Goal: Information Seeking & Learning: Learn about a topic

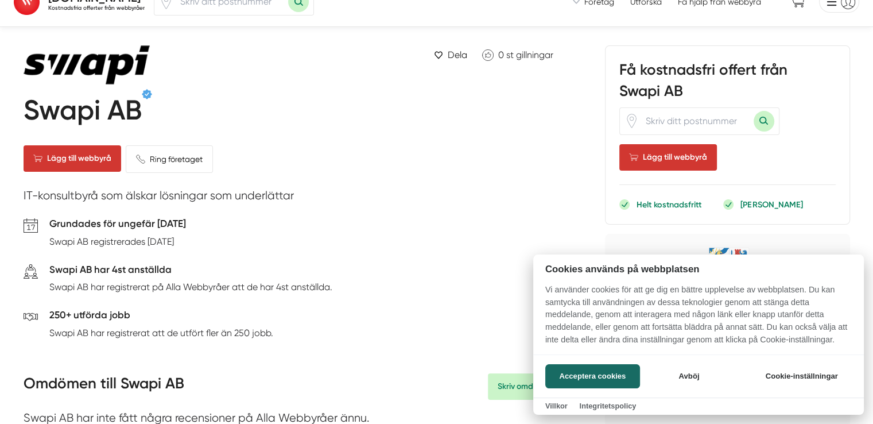
scroll to position [25, 0]
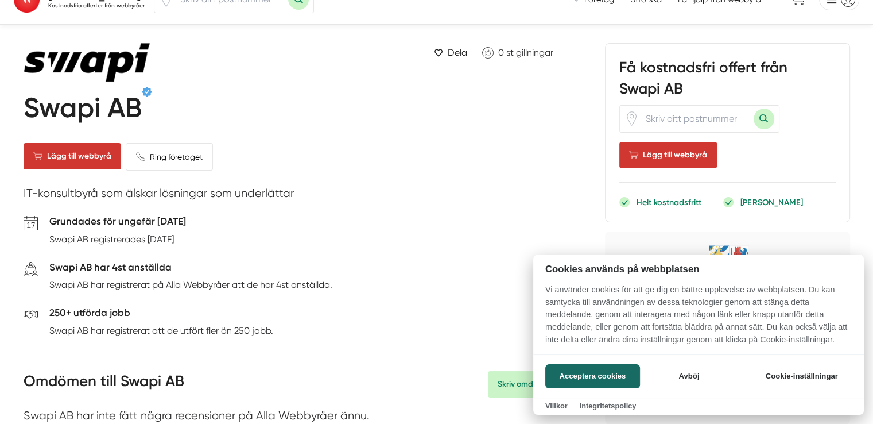
drag, startPoint x: 169, startPoint y: 228, endPoint x: 192, endPoint y: 237, distance: 25.1
click at [192, 237] on div at bounding box center [436, 212] width 873 height 424
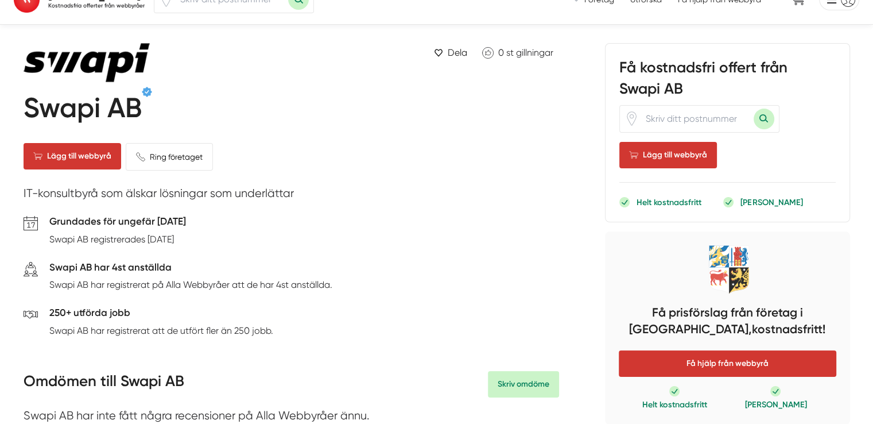
click at [186, 237] on p "Swapi AB registrerades [DATE]" at bounding box center [117, 239] width 137 height 14
click at [218, 272] on h5 "Swapi AB har 4st anställda" at bounding box center [190, 268] width 283 height 18
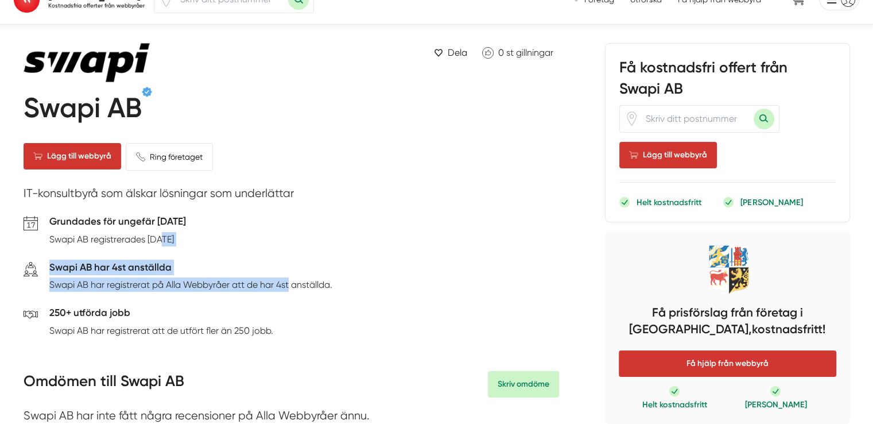
drag, startPoint x: 163, startPoint y: 244, endPoint x: 303, endPoint y: 286, distance: 146.3
click at [303, 286] on div "Grundades för ungefär [DATE] Swapi AB registrerades [DATE] Swapi AB har 4st ans…" at bounding box center [291, 278] width 535 height 130
click at [303, 286] on p "Swapi AB har registrerat på Alla Webbyråer att de har 4st anställda." at bounding box center [190, 284] width 283 height 14
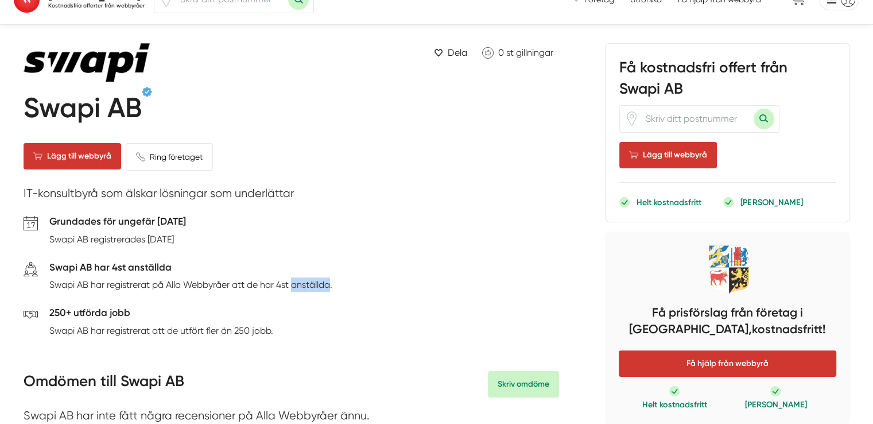
click at [303, 286] on p "Swapi AB har registrerat på Alla Webbyråer att de har 4st anställda." at bounding box center [190, 284] width 283 height 14
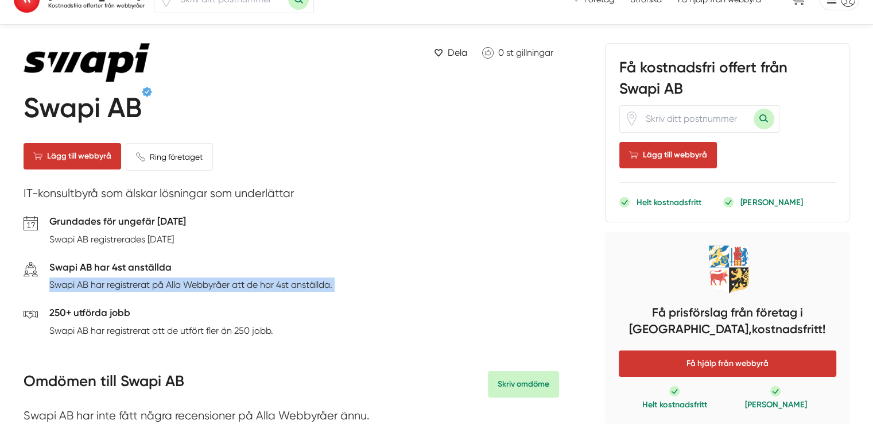
click at [303, 286] on p "Swapi AB har registrerat på Alla Webbyråer att de har 4st anställda." at bounding box center [190, 284] width 283 height 14
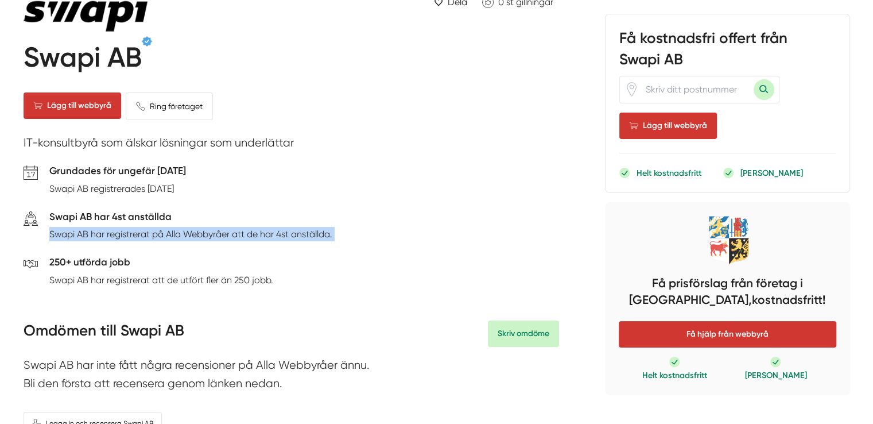
scroll to position [103, 0]
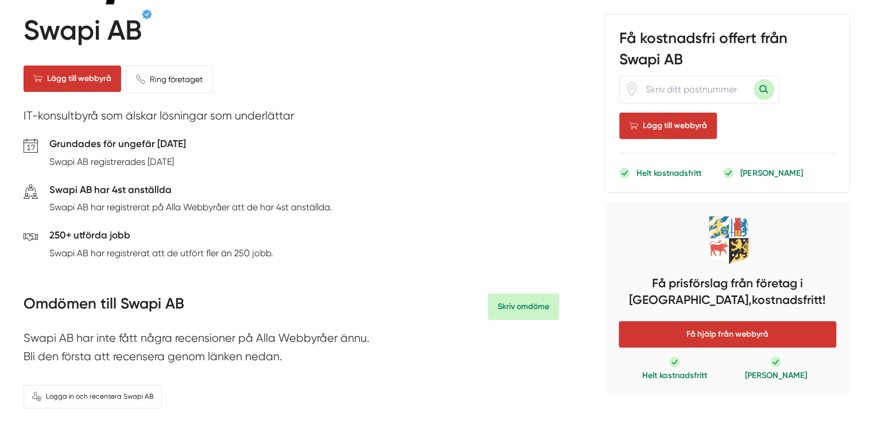
click at [224, 243] on h5 "250+ utförda jobb" at bounding box center [161, 236] width 224 height 18
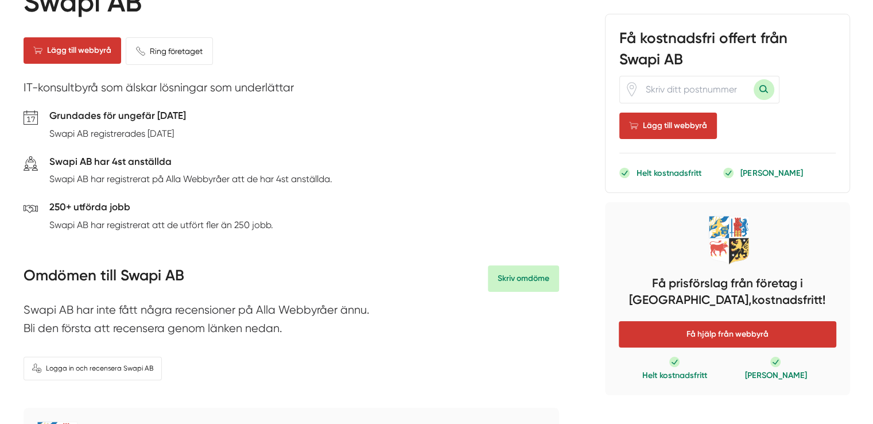
scroll to position [217, 0]
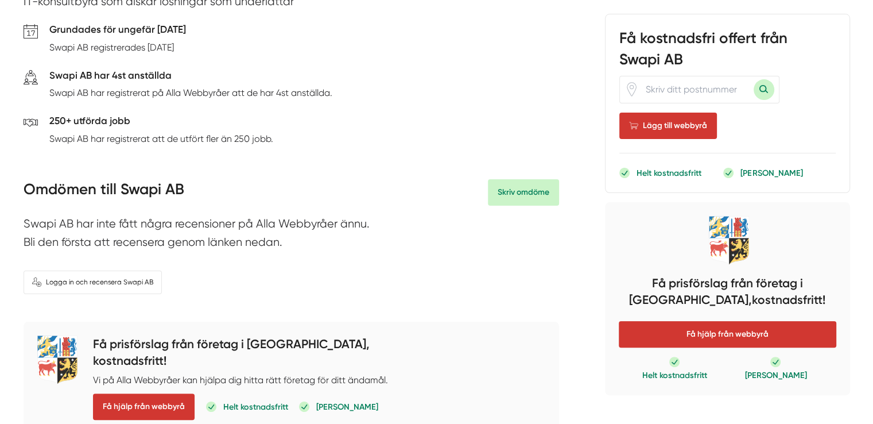
click at [159, 212] on div "Omdömen till Swapi AB Skriv omdöme Swapi AB har inte fått några recensioner på …" at bounding box center [291, 236] width 535 height 115
drag, startPoint x: 159, startPoint y: 212, endPoint x: 202, endPoint y: 231, distance: 47.0
click at [202, 231] on div "Omdömen till Swapi AB Skriv omdöme Swapi AB har inte fått några recensioner på …" at bounding box center [291, 236] width 535 height 115
click at [202, 231] on p "Swapi AB har inte fått några recensioner på Alla Webbyråer ännu. Bli den första…" at bounding box center [291, 236] width 535 height 42
drag, startPoint x: 202, startPoint y: 231, endPoint x: 172, endPoint y: 202, distance: 41.8
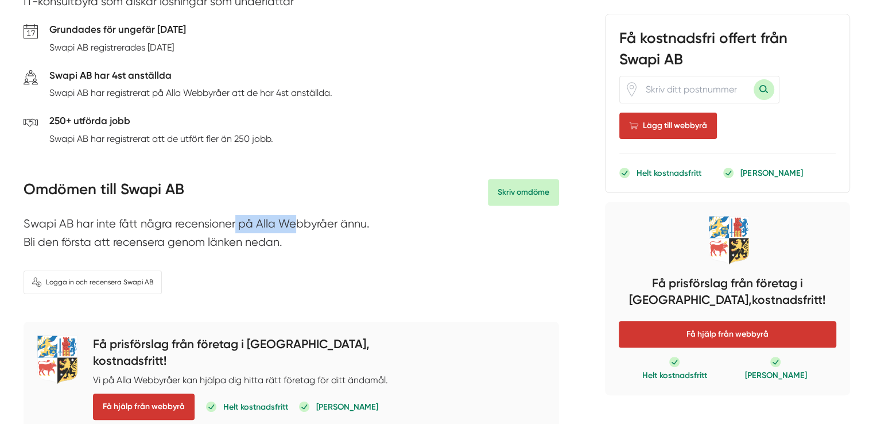
click at [172, 202] on div "Omdömen till Swapi AB Skriv omdöme Swapi AB har inte fått några recensioner på …" at bounding box center [291, 236] width 535 height 115
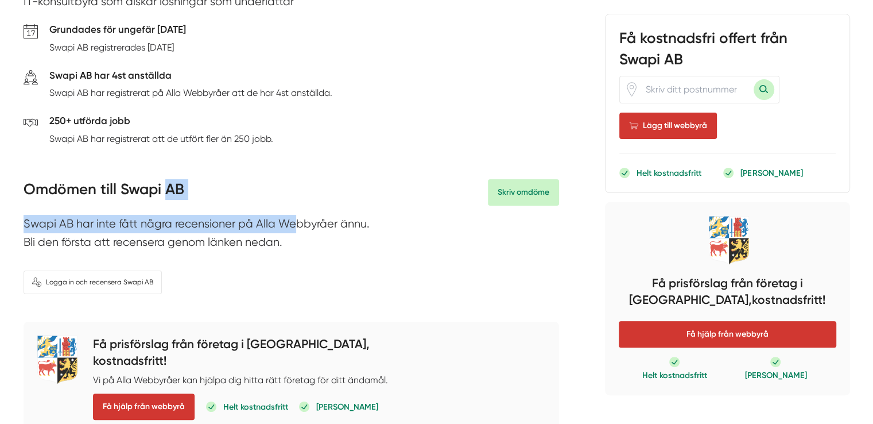
click at [172, 202] on h3 "Omdömen till Swapi AB" at bounding box center [104, 192] width 161 height 26
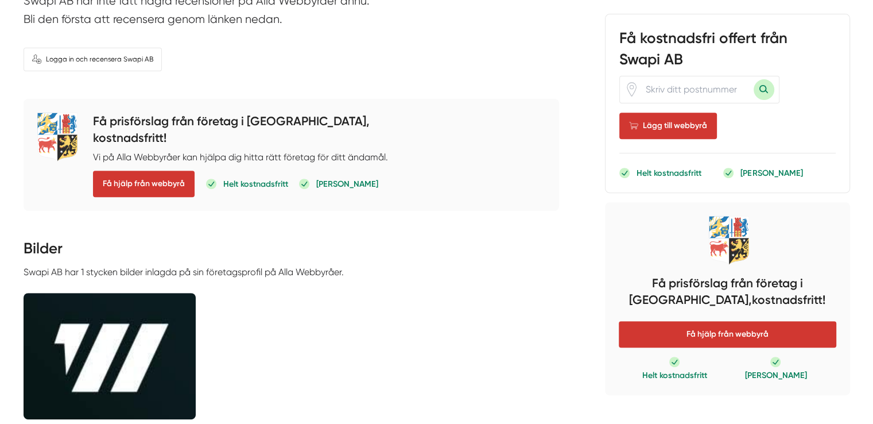
scroll to position [576, 0]
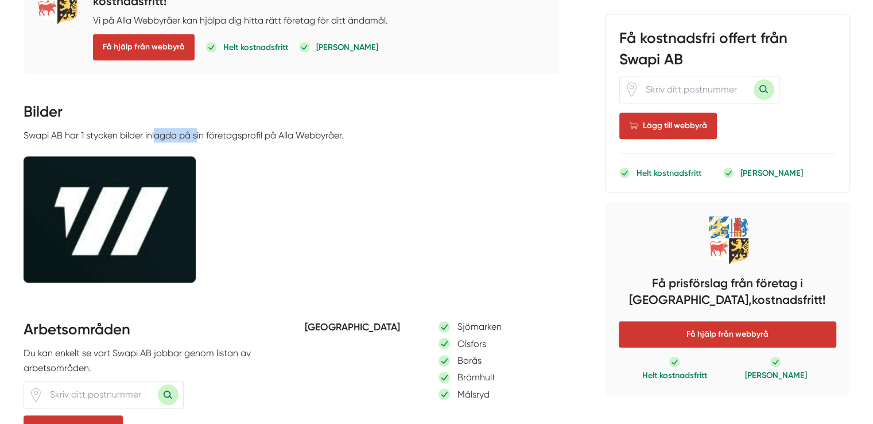
drag, startPoint x: 157, startPoint y: 137, endPoint x: 197, endPoint y: 131, distance: 41.1
click at [197, 131] on p "Swapi AB har 1 stycken bilder inlagda på sin företagsprofil på Alla Webbyråer." at bounding box center [291, 135] width 535 height 14
drag, startPoint x: 197, startPoint y: 131, endPoint x: 262, endPoint y: 134, distance: 64.9
click at [262, 134] on p "Swapi AB har 1 stycken bilder inlagda på sin företagsprofil på Alla Webbyråer." at bounding box center [291, 135] width 535 height 14
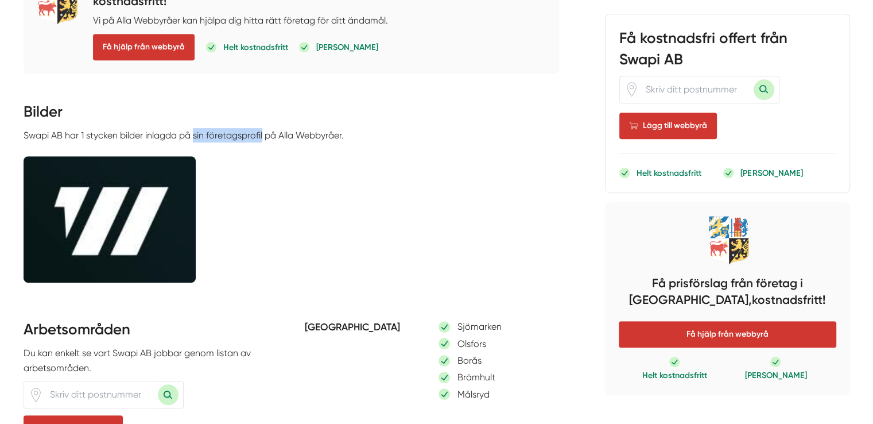
click at [262, 134] on p "Swapi AB har 1 stycken bilder inlagda på sin företagsprofil på Alla Webbyråer." at bounding box center [291, 135] width 535 height 14
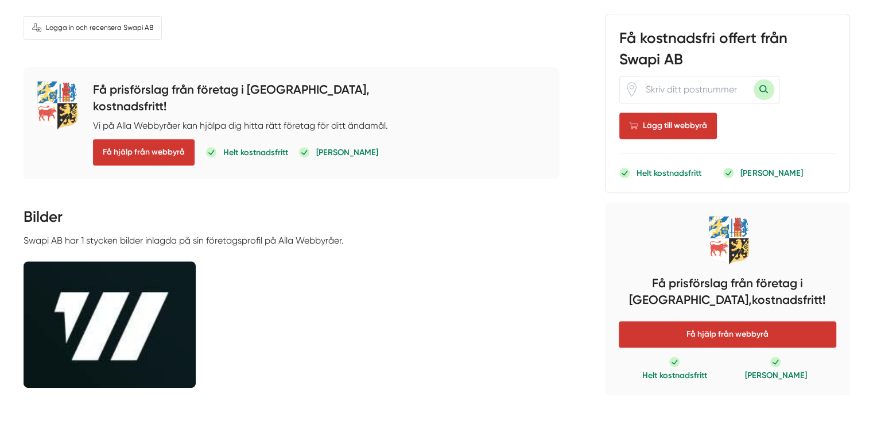
scroll to position [472, 0]
